Goal: Obtain resource: Download file/media

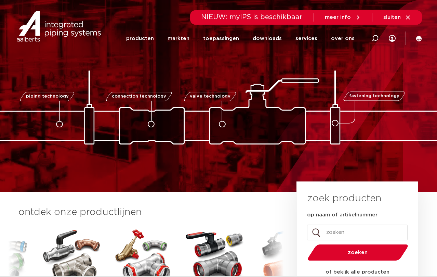
click at [328, 230] on input "op naam of artikelnummer" at bounding box center [357, 232] width 101 height 16
type input "0504207"
click at [361, 255] on span "zoeken" at bounding box center [357, 252] width 65 height 5
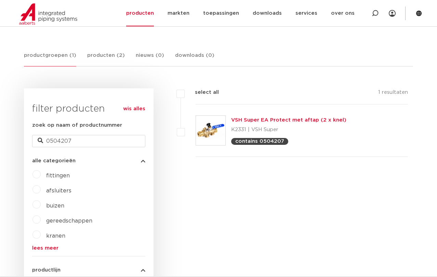
click at [285, 122] on link "VSH Super EA Protect met aftap (2 x knel)" at bounding box center [288, 119] width 115 height 5
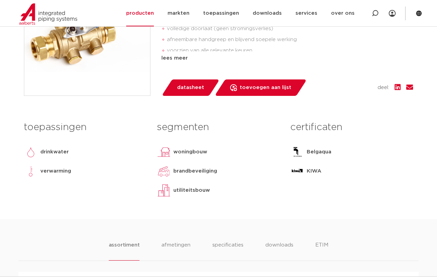
scroll to position [342, 0]
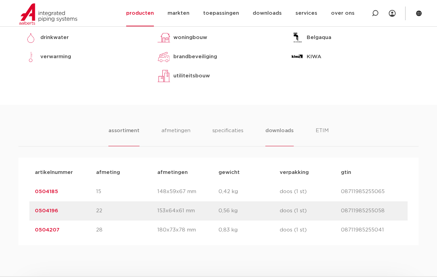
click at [283, 146] on li "downloads" at bounding box center [279, 136] width 28 height 19
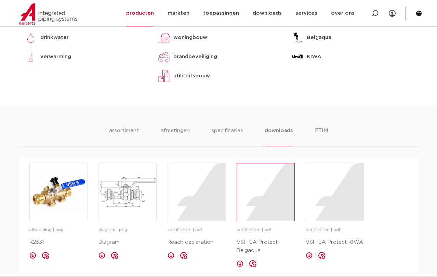
scroll to position [456, 0]
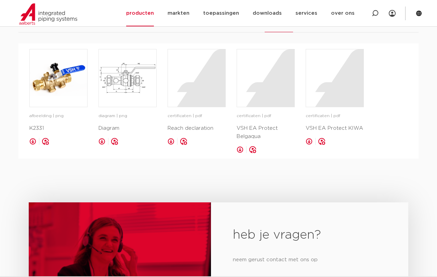
click at [32, 145] on link at bounding box center [32, 141] width 7 height 7
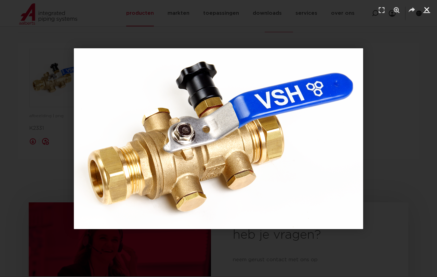
click at [425, 10] on icon "Sluiten (Esc)" at bounding box center [426, 9] width 7 height 7
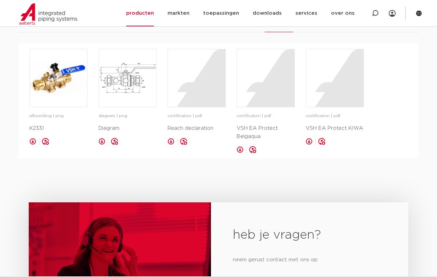
click at [103, 145] on link at bounding box center [101, 141] width 7 height 7
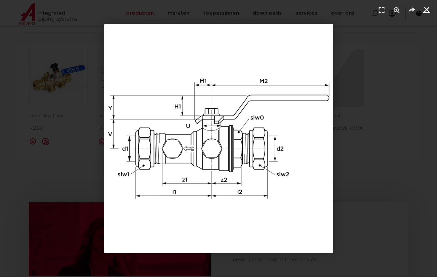
click at [427, 10] on icon "Sluiten (Esc)" at bounding box center [426, 9] width 7 height 7
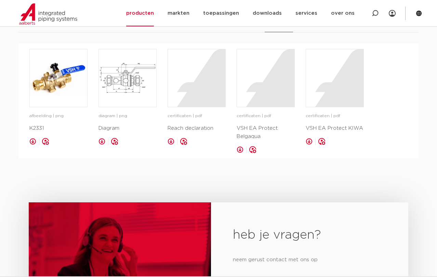
click at [170, 145] on link at bounding box center [171, 141] width 7 height 7
click at [239, 153] on link at bounding box center [240, 149] width 7 height 7
click at [309, 145] on link at bounding box center [309, 141] width 7 height 7
click at [103, 145] on link at bounding box center [101, 141] width 7 height 7
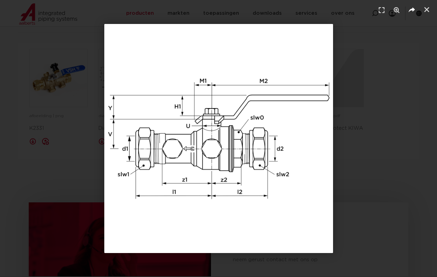
click at [411, 9] on icon "Delen" at bounding box center [412, 10] width 10 height 10
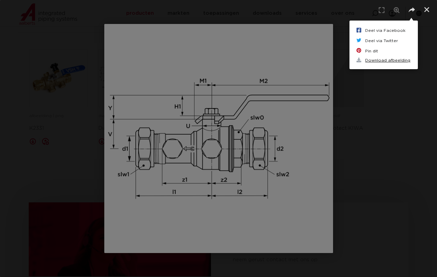
click at [390, 60] on link "Download afbeelding" at bounding box center [383, 60] width 55 height 8
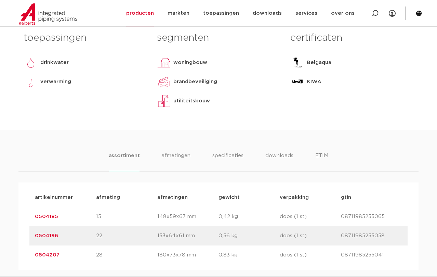
scroll to position [342, 0]
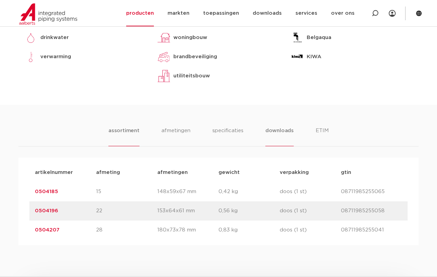
click at [274, 146] on li "downloads" at bounding box center [279, 136] width 28 height 19
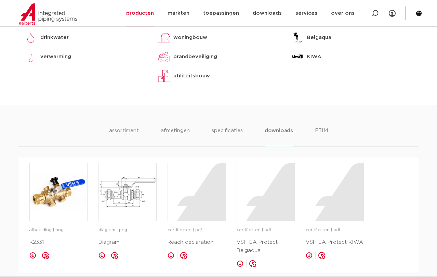
scroll to position [456, 0]
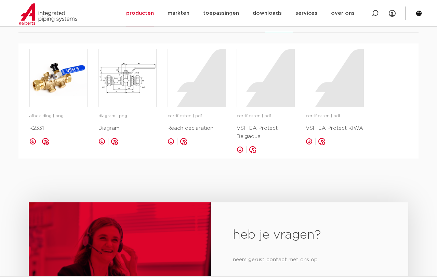
click at [32, 145] on link at bounding box center [32, 141] width 7 height 7
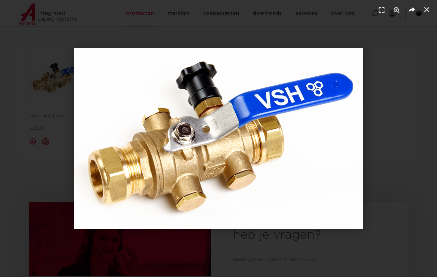
click at [413, 11] on icon "Delen" at bounding box center [412, 10] width 10 height 10
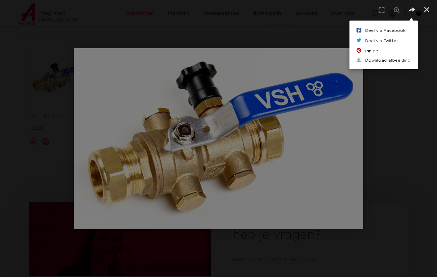
click at [380, 62] on link "Download afbeelding" at bounding box center [383, 60] width 55 height 8
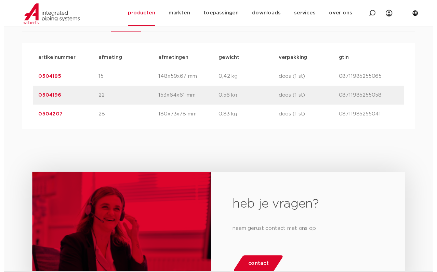
scroll to position [228, 0]
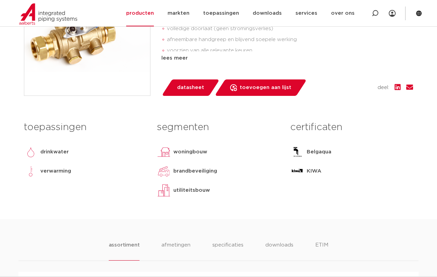
click at [187, 93] on span "datasheet" at bounding box center [190, 87] width 27 height 11
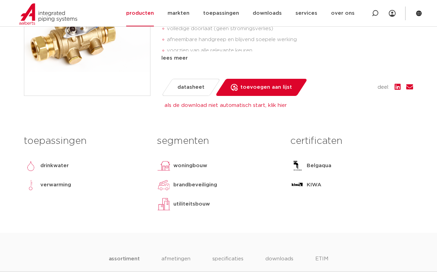
click at [196, 93] on span "datasheet" at bounding box center [190, 87] width 27 height 11
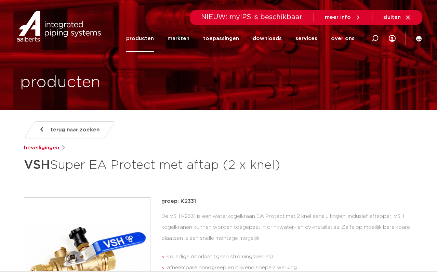
scroll to position [114, 0]
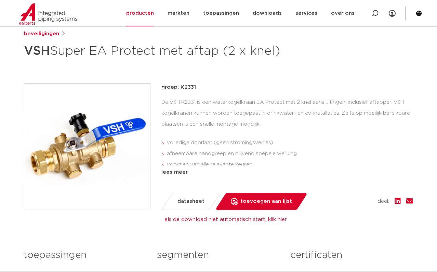
click at [193, 207] on span "datasheet" at bounding box center [190, 201] width 27 height 11
click at [197, 222] on link "als de download niet automatisch start, klik hier" at bounding box center [225, 218] width 122 height 5
click at [272, 15] on link "downloads" at bounding box center [267, 13] width 29 height 26
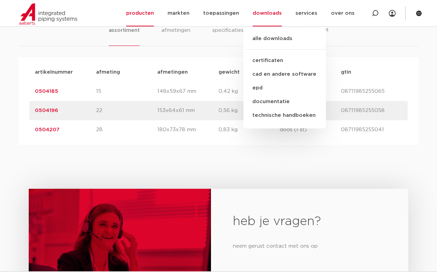
scroll to position [342, 0]
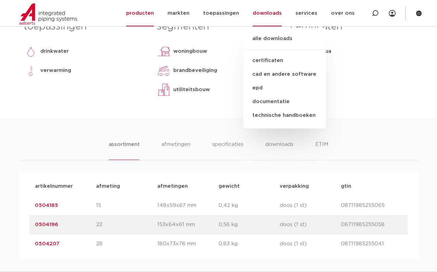
click at [224, 118] on div "toepassingen drinkwater verwarming lees meer lees minder segmenten woningbouw b…" at bounding box center [218, 67] width 399 height 101
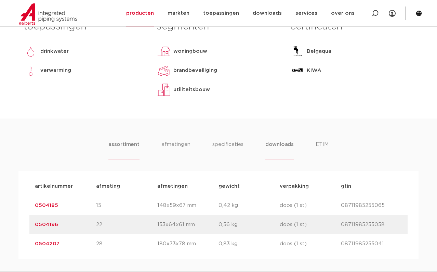
click at [276, 160] on li "downloads" at bounding box center [279, 149] width 28 height 19
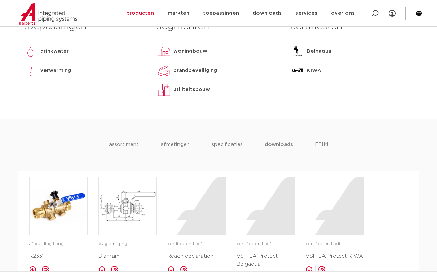
scroll to position [456, 0]
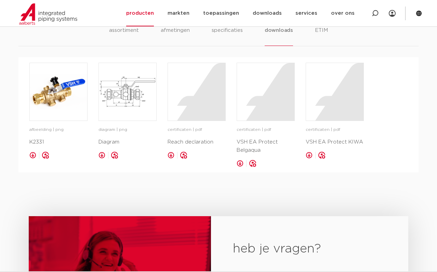
click at [101, 158] on link at bounding box center [101, 154] width 7 height 7
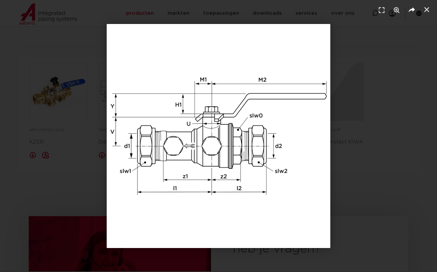
click at [413, 9] on icon "Delen" at bounding box center [412, 10] width 10 height 10
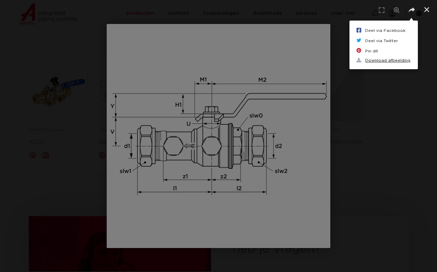
click at [382, 61] on link "Download afbeelding" at bounding box center [383, 60] width 55 height 8
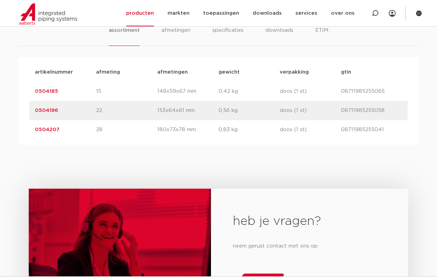
click at [183, 134] on p "180x73x78 mm" at bounding box center [187, 130] width 61 height 8
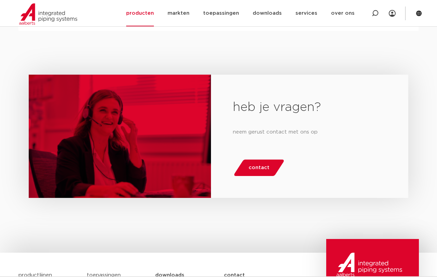
scroll to position [442, 0]
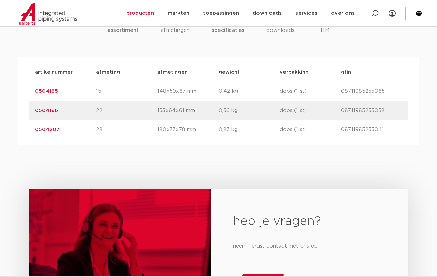
click at [230, 46] on li "specificaties" at bounding box center [228, 35] width 33 height 19
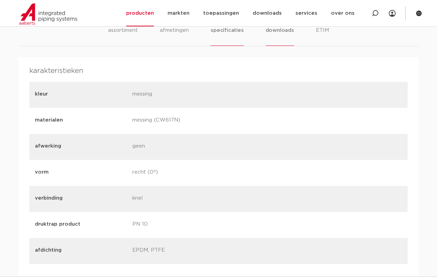
click at [280, 46] on li "downloads" at bounding box center [280, 35] width 28 height 19
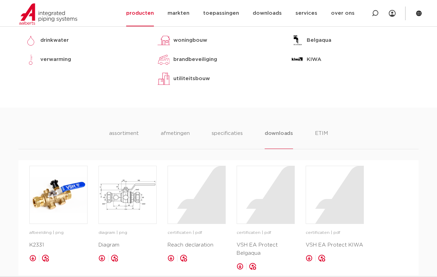
scroll to position [309, 0]
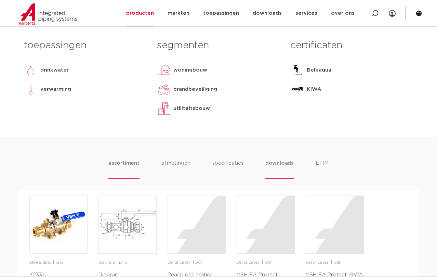
click at [130, 179] on li "assortiment" at bounding box center [123, 168] width 31 height 19
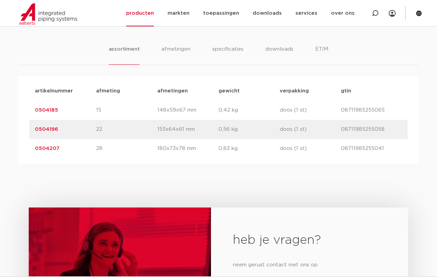
scroll to position [538, 0]
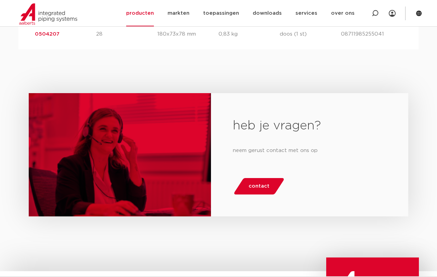
click at [343, 38] on p "08711985255041" at bounding box center [371, 34] width 61 height 8
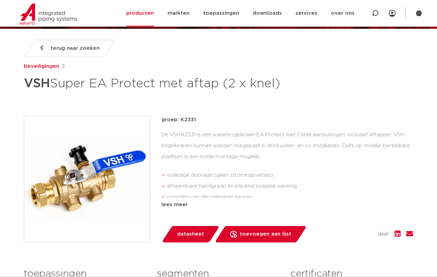
scroll to position [196, 0]
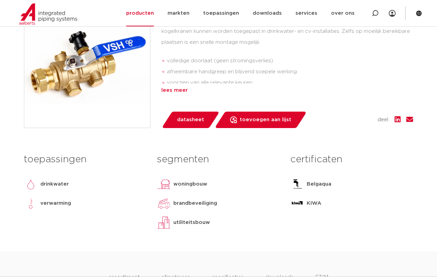
click at [175, 94] on div "lees meer" at bounding box center [287, 90] width 252 height 8
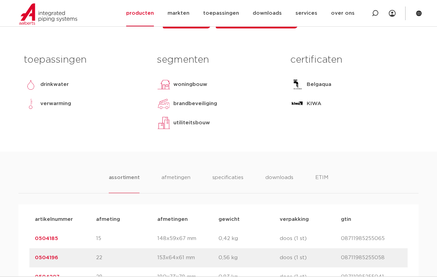
scroll to position [423, 0]
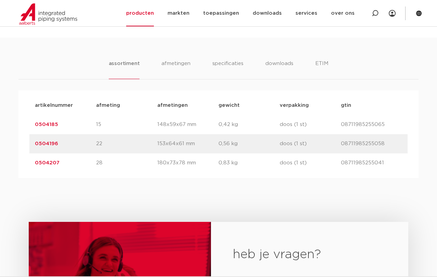
click at [53, 165] on link "0504207" at bounding box center [47, 162] width 25 height 5
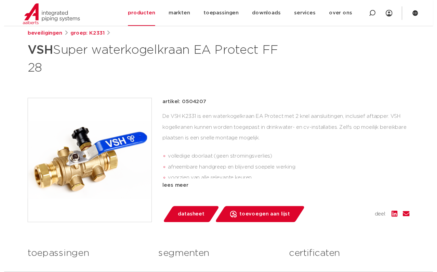
scroll to position [228, 0]
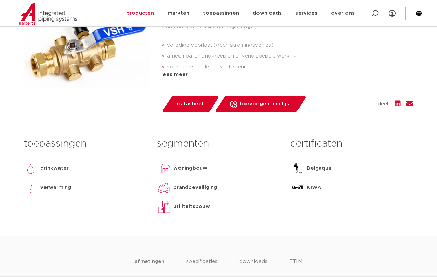
click at [187, 104] on span "datasheet" at bounding box center [190, 103] width 27 height 11
